Goal: Information Seeking & Learning: Check status

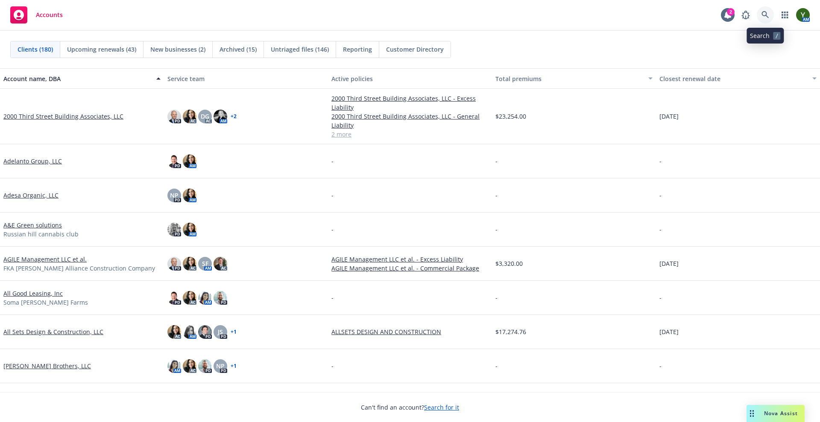
click at [767, 12] on icon at bounding box center [765, 15] width 8 height 8
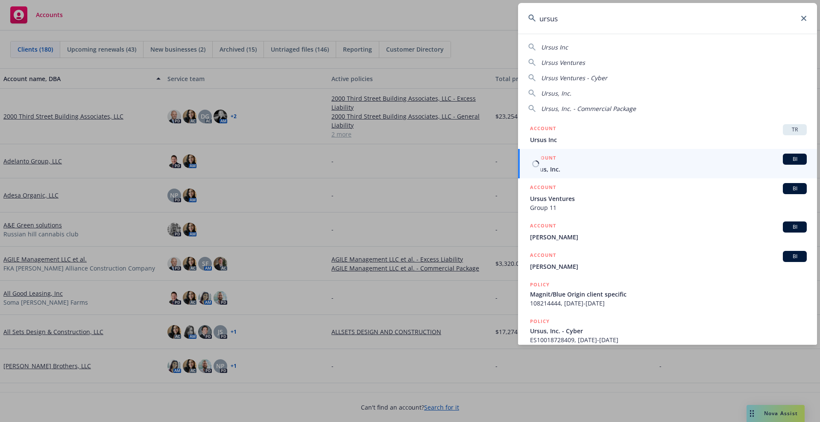
type input "ursus"
click at [646, 168] on span "Ursus, Inc." at bounding box center [668, 169] width 277 height 9
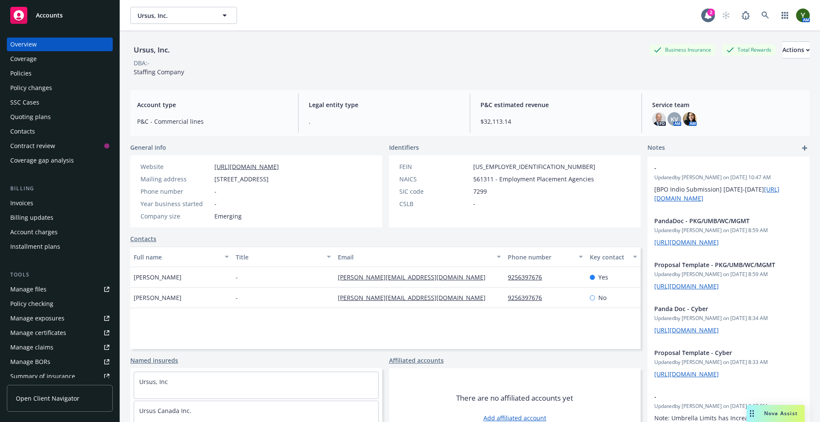
click at [18, 76] on div "Policies" at bounding box center [20, 74] width 21 height 14
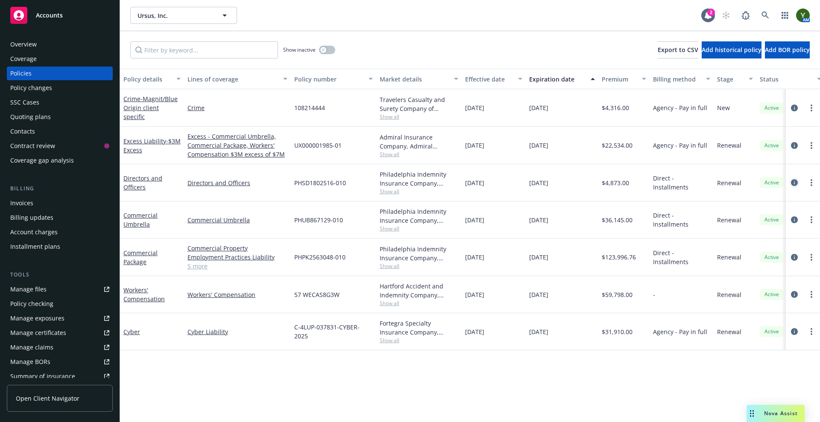
click at [790, 184] on link "circleInformation" at bounding box center [794, 183] width 10 height 10
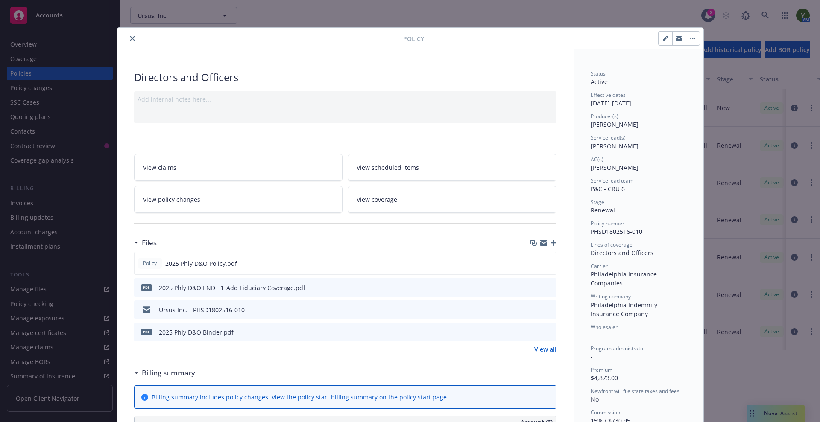
click at [306, 206] on link "View policy changes" at bounding box center [238, 199] width 209 height 27
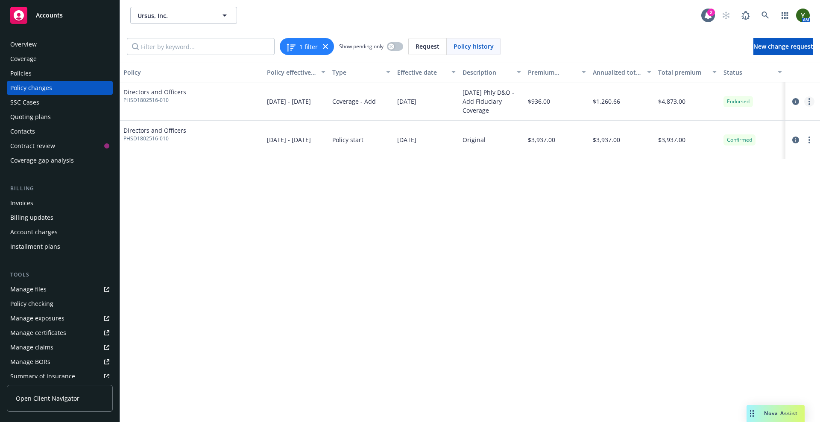
click at [811, 100] on link "more" at bounding box center [809, 102] width 10 height 10
click at [797, 98] on icon "circleInformation" at bounding box center [795, 101] width 7 height 7
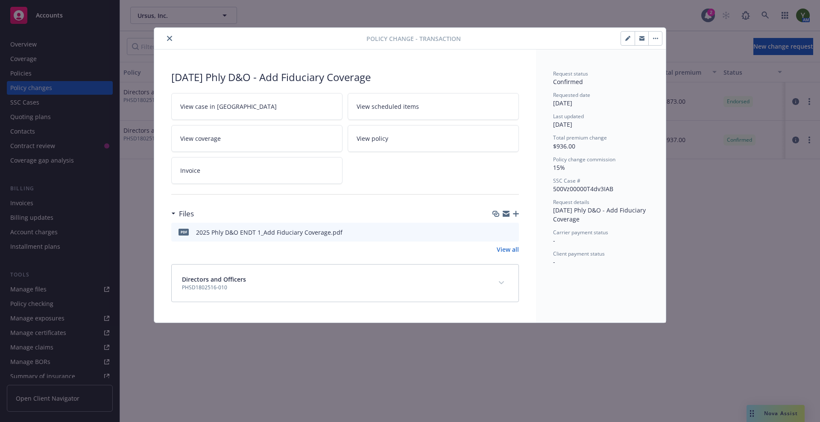
click at [216, 111] on link "View case in [GEOGRAPHIC_DATA]" at bounding box center [256, 106] width 171 height 27
click at [171, 37] on icon "close" at bounding box center [169, 38] width 5 height 5
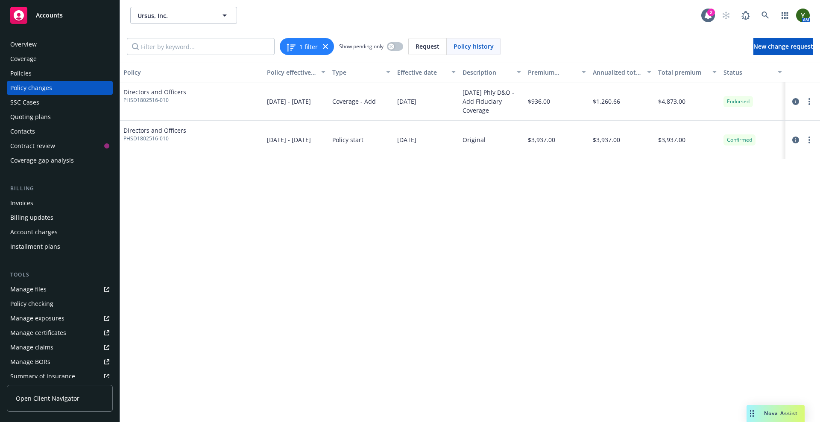
click at [34, 73] on div "Policies" at bounding box center [59, 74] width 99 height 14
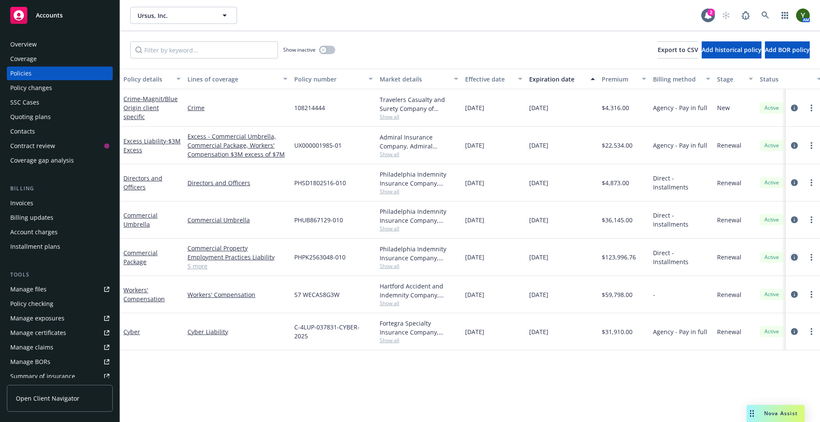
click at [790, 257] on link "circleInformation" at bounding box center [794, 257] width 10 height 10
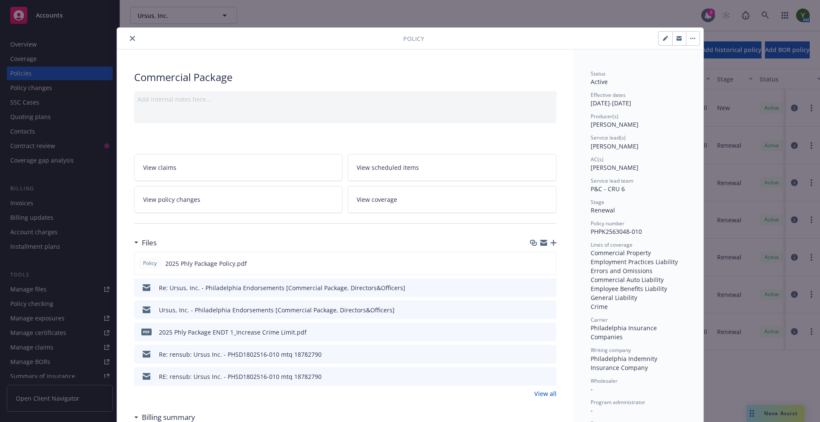
click at [256, 204] on link "View policy changes" at bounding box center [238, 199] width 209 height 27
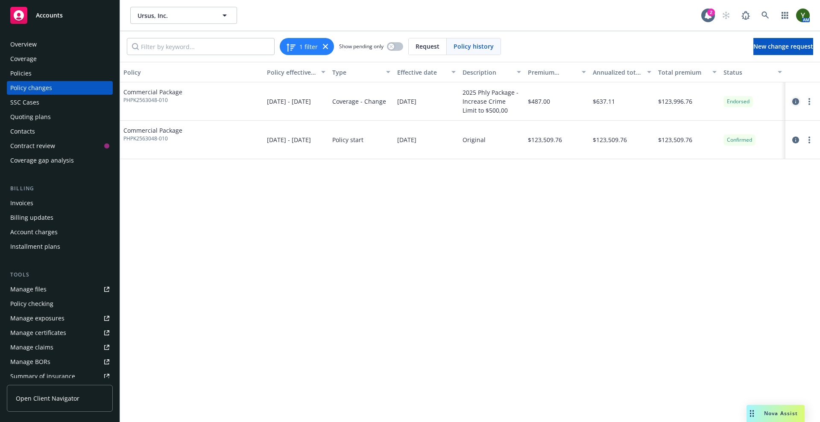
click at [797, 102] on icon "circleInformation" at bounding box center [795, 101] width 7 height 7
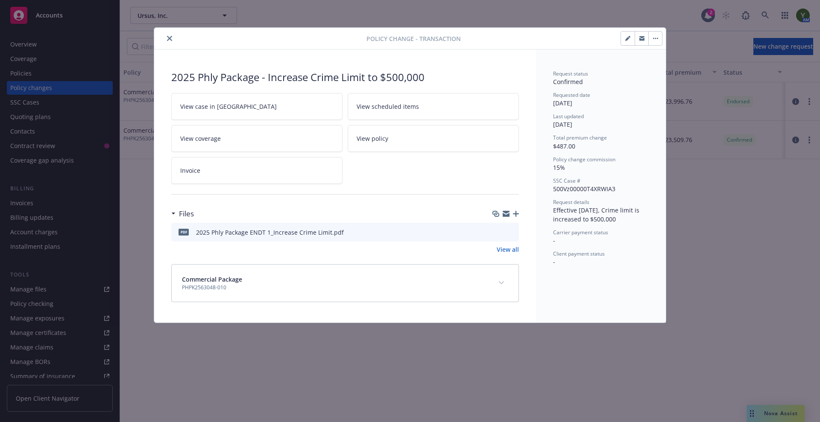
click at [215, 112] on link "View case in [GEOGRAPHIC_DATA]" at bounding box center [256, 106] width 171 height 27
click at [173, 39] on button "close" at bounding box center [169, 38] width 10 height 10
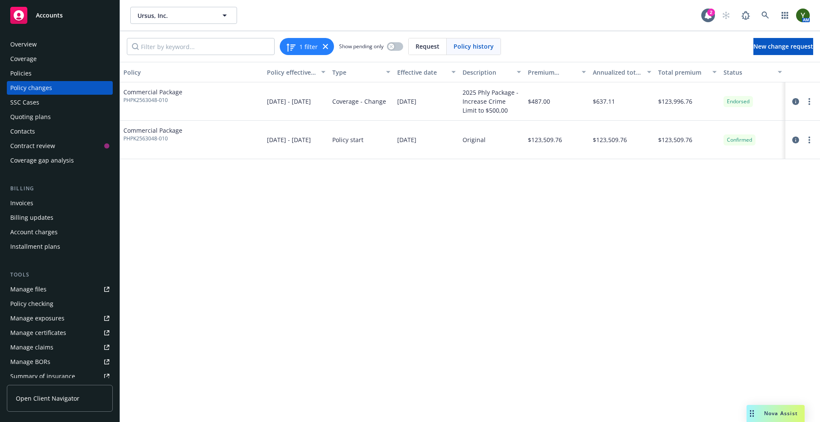
click at [78, 69] on div "Policies" at bounding box center [59, 74] width 99 height 14
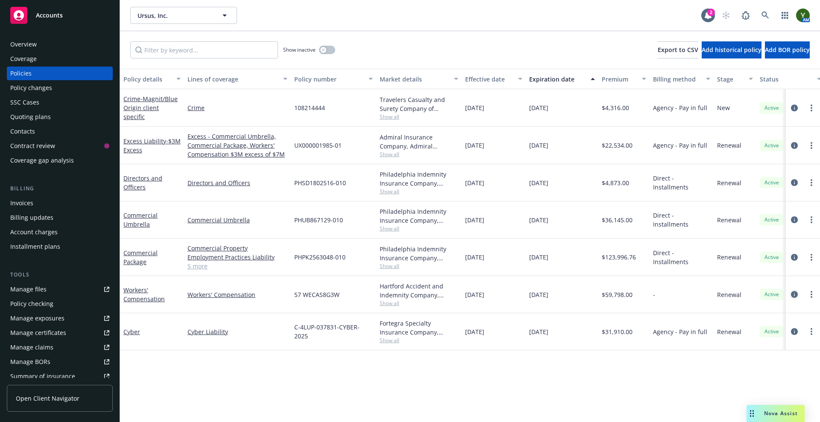
click at [790, 295] on link "circleInformation" at bounding box center [794, 295] width 10 height 10
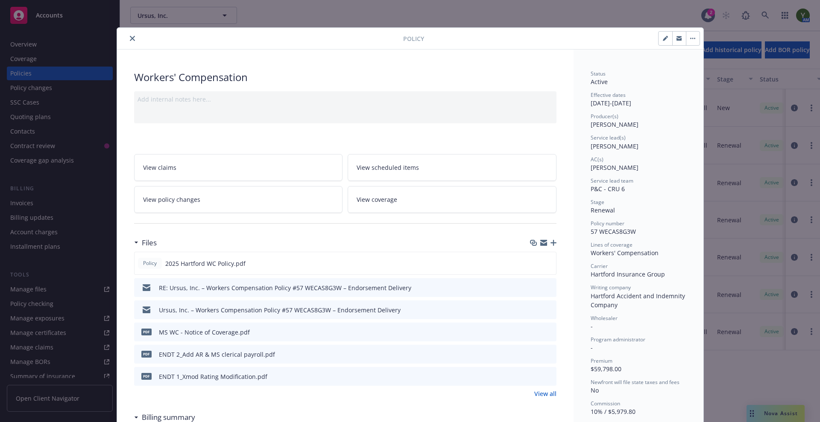
click at [195, 192] on link "View policy changes" at bounding box center [238, 199] width 209 height 27
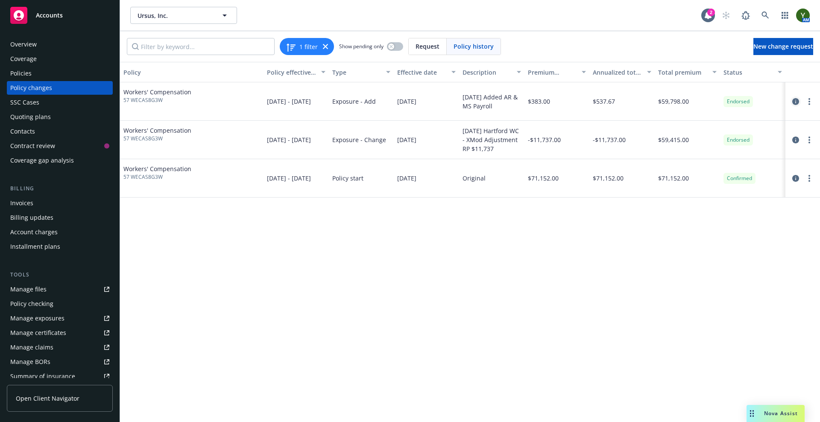
click at [796, 102] on icon "circleInformation" at bounding box center [795, 101] width 7 height 7
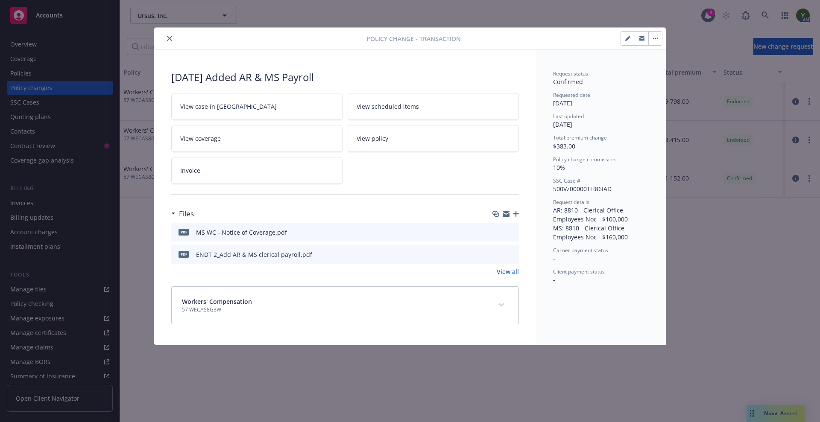
click at [268, 111] on link "View case in [GEOGRAPHIC_DATA]" at bounding box center [256, 106] width 171 height 27
click at [166, 36] on button "close" at bounding box center [169, 38] width 10 height 10
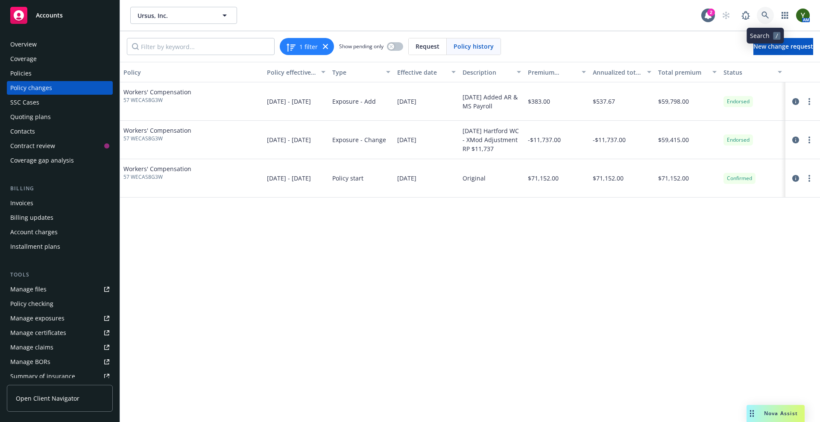
click at [765, 9] on link at bounding box center [765, 15] width 17 height 17
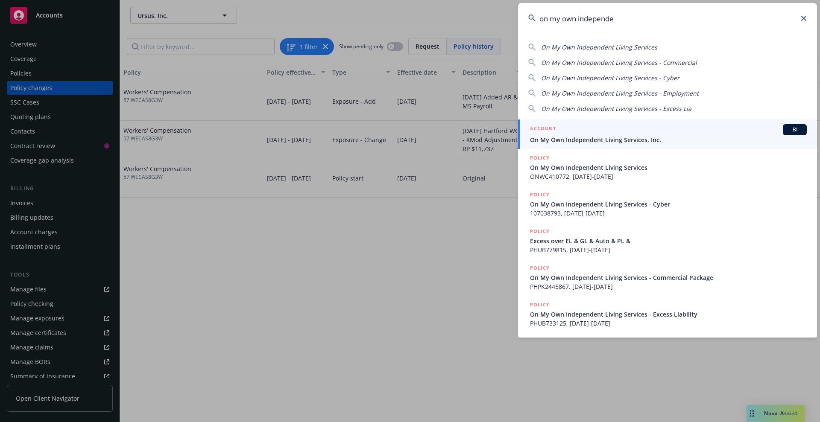
type input "on my own independe"
click at [596, 142] on span "On My Own Independent Living Services, Inc." at bounding box center [668, 139] width 277 height 9
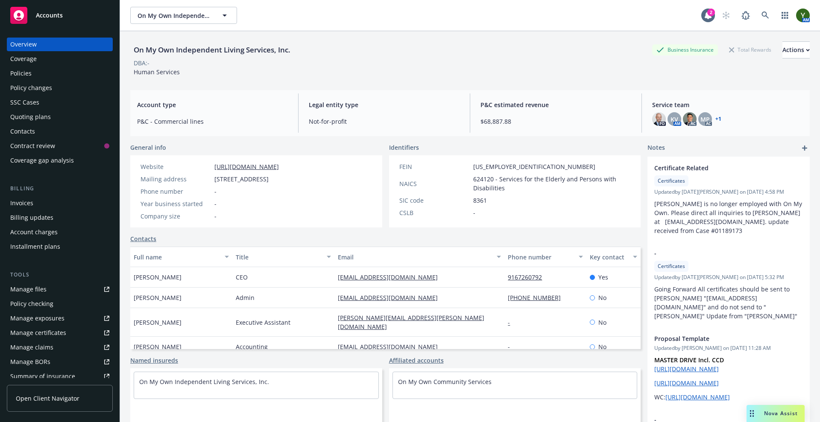
click at [67, 78] on div "Policies" at bounding box center [59, 74] width 99 height 14
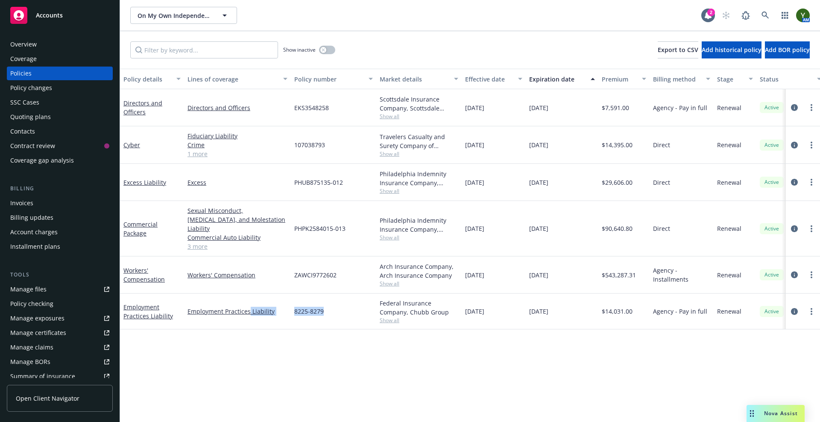
drag, startPoint x: 249, startPoint y: 341, endPoint x: 346, endPoint y: 369, distance: 101.8
click at [346, 369] on div "Policy details Lines of coverage Policy number Market details Effective date Ex…" at bounding box center [470, 246] width 700 height 354
click at [348, 369] on div "Policy details Lines of coverage Policy number Market details Effective date Ex…" at bounding box center [470, 246] width 700 height 354
click at [332, 294] on div "8225-8279" at bounding box center [333, 312] width 85 height 36
click at [306, 362] on div "Policy details Lines of coverage Policy number Market details Effective date Ex…" at bounding box center [470, 246] width 700 height 354
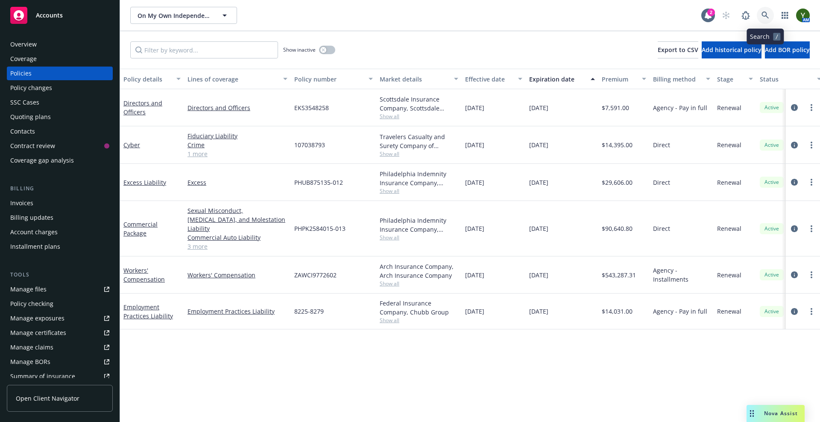
click at [769, 20] on link at bounding box center [765, 15] width 17 height 17
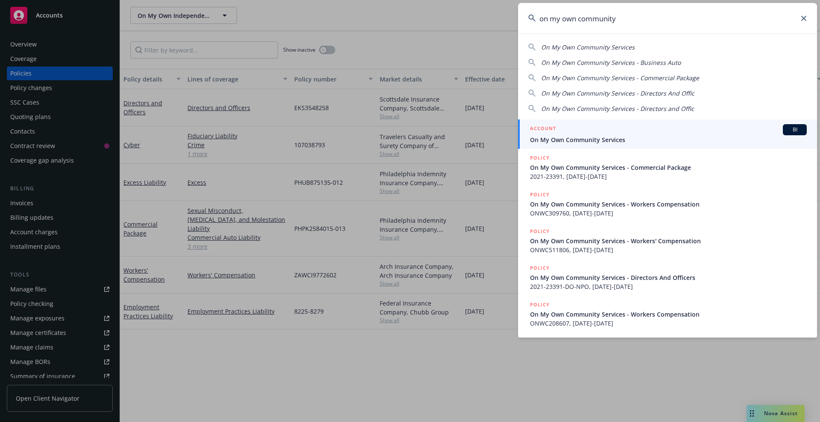
type input "on my own community"
click at [703, 137] on span "On My Own Community Services" at bounding box center [668, 139] width 277 height 9
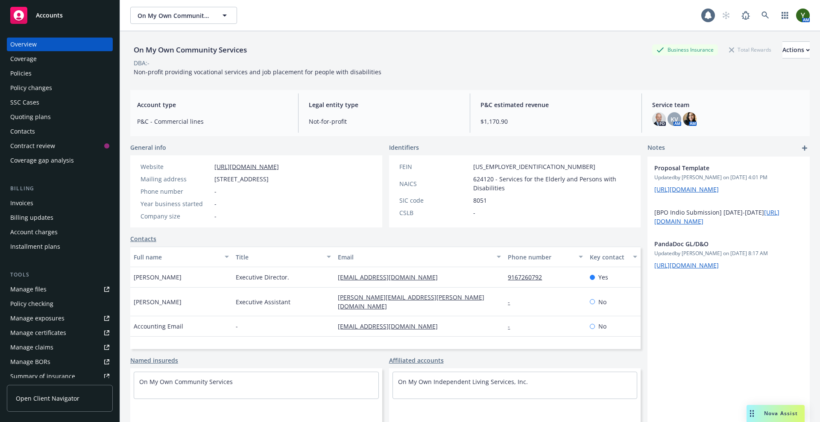
click at [20, 75] on div "Policies" at bounding box center [20, 74] width 21 height 14
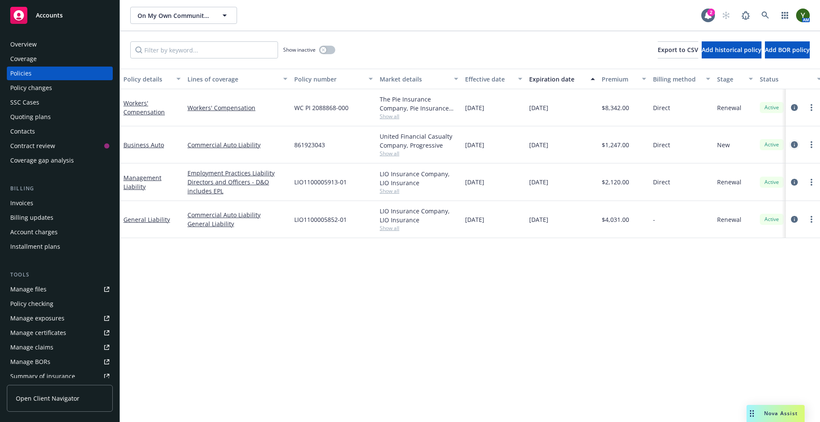
click at [791, 146] on icon "circleInformation" at bounding box center [794, 144] width 7 height 7
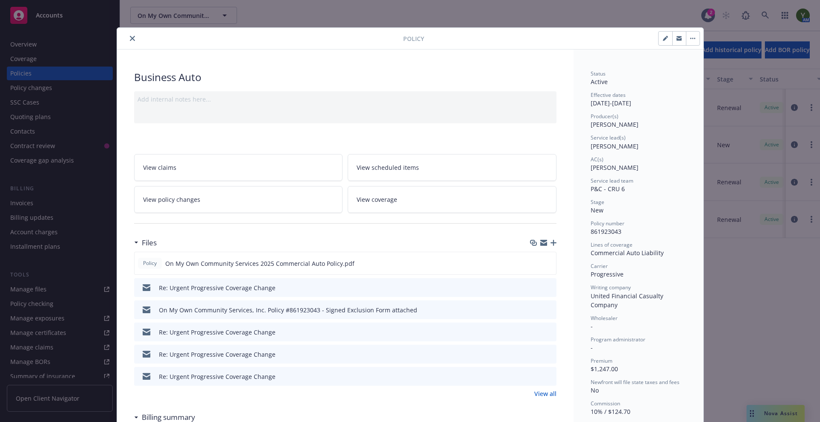
click at [249, 202] on link "View policy changes" at bounding box center [238, 199] width 209 height 27
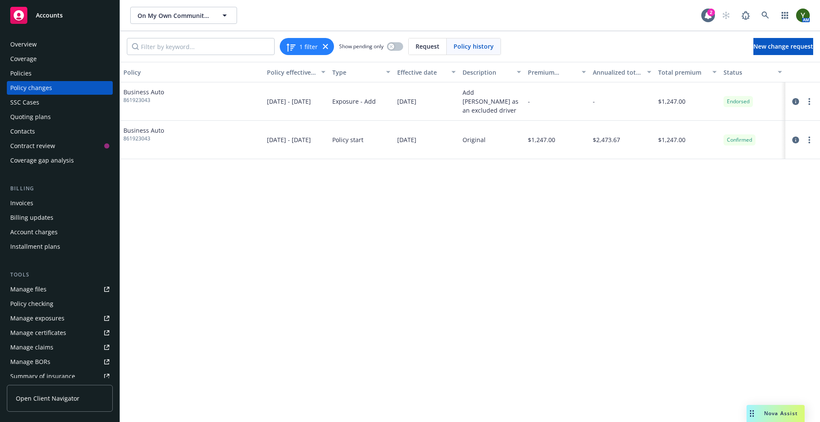
click at [44, 46] on div "Overview" at bounding box center [59, 45] width 99 height 14
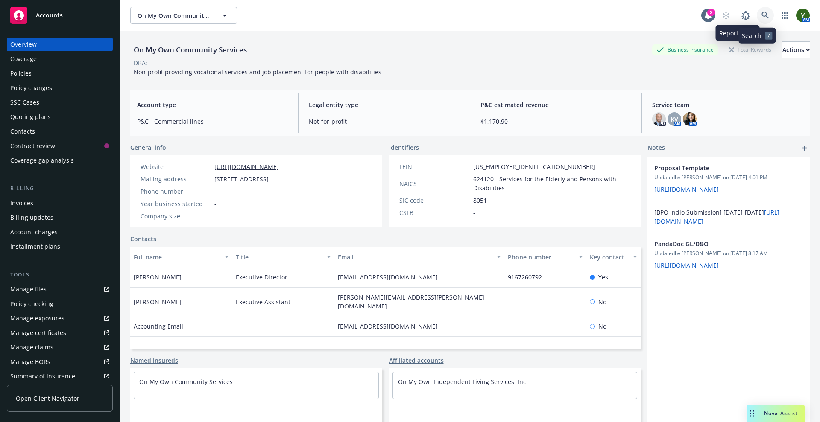
click at [757, 20] on link at bounding box center [765, 15] width 17 height 17
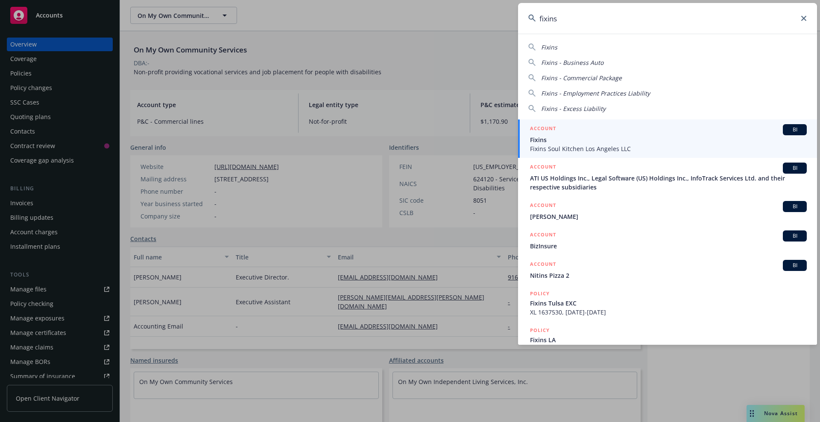
type input "fixins"
click at [682, 143] on span "Fixins" at bounding box center [668, 139] width 277 height 9
